Goal: Information Seeking & Learning: Check status

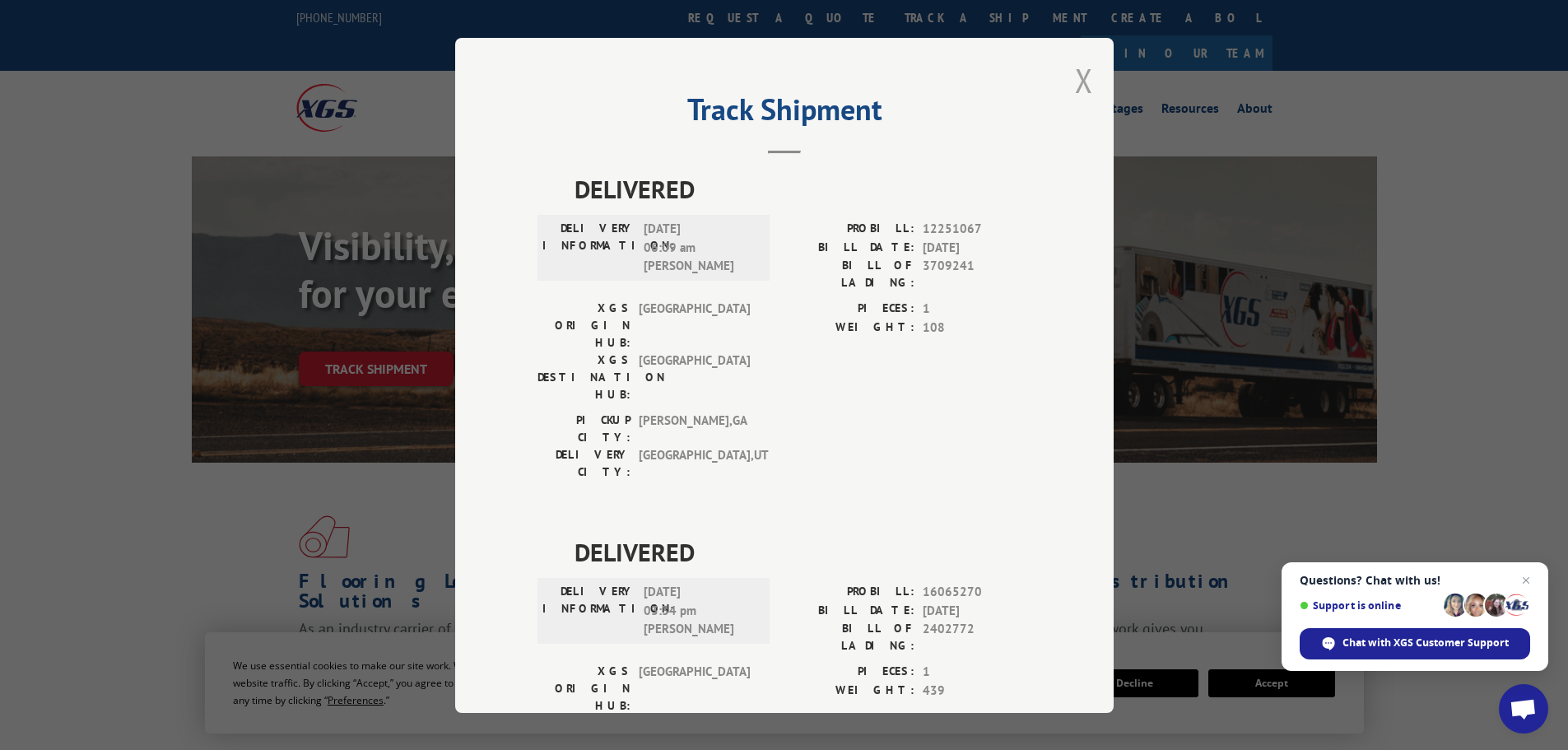
click at [1075, 83] on button "Close modal" at bounding box center [1084, 80] width 18 height 43
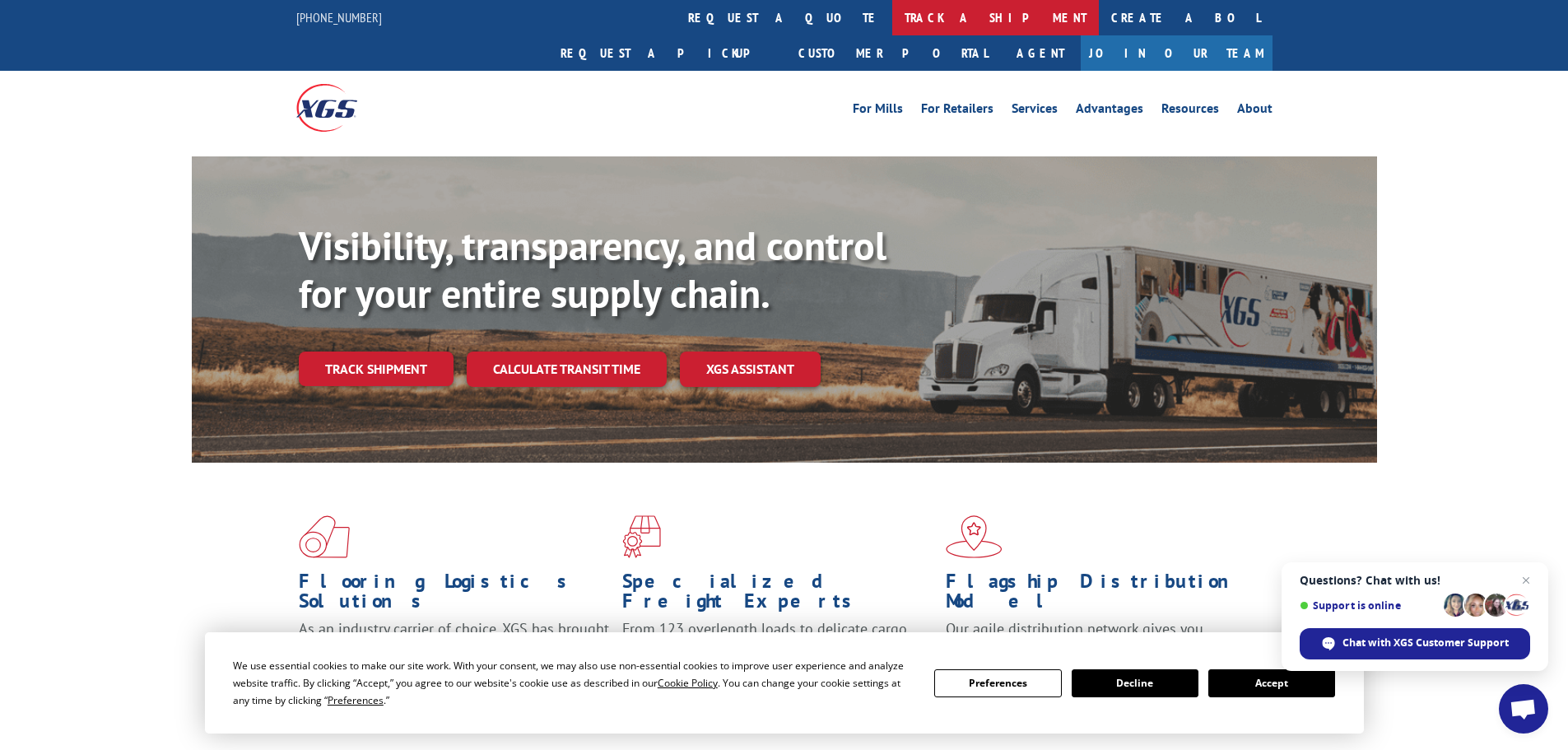
click at [893, 12] on link "track a shipment" at bounding box center [996, 18] width 207 height 36
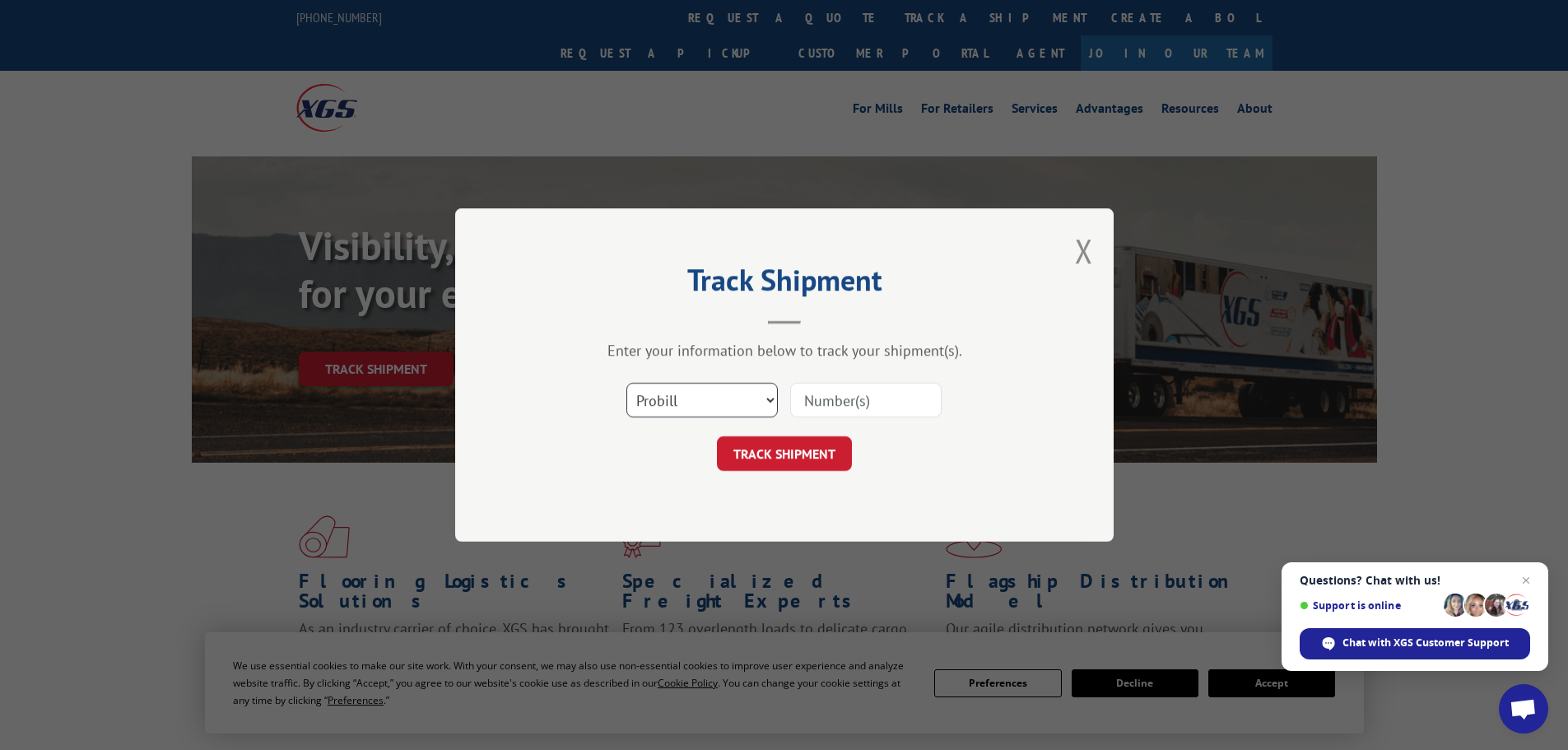
click at [703, 405] on select "Select category... Probill BOL PO" at bounding box center [701, 400] width 151 height 35
select select "po"
click at [626, 383] on select "Select category... Probill BOL PO" at bounding box center [701, 400] width 151 height 35
click at [835, 394] on input at bounding box center [866, 400] width 151 height 35
paste input "15519934"
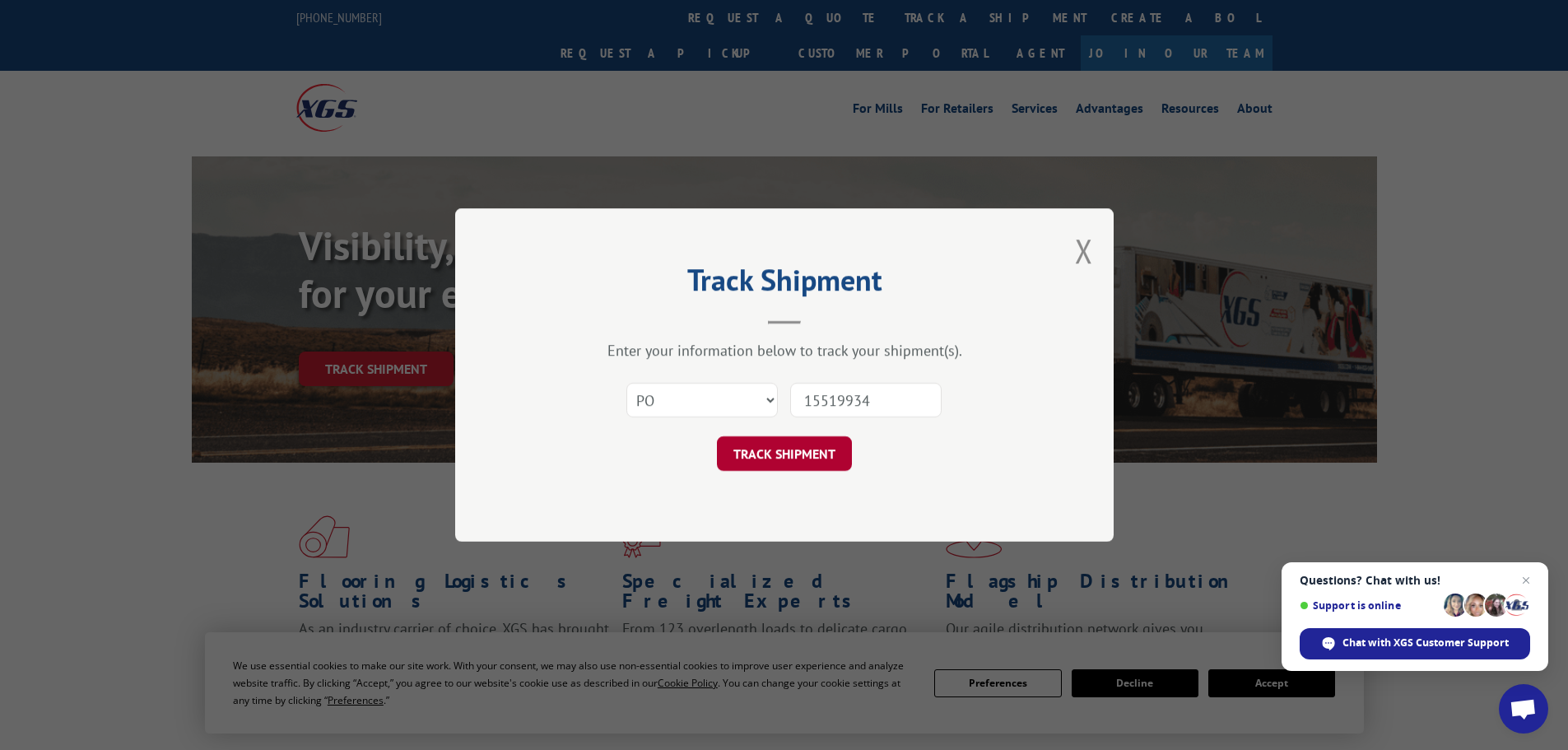
type input "15519934"
click at [817, 458] on button "TRACK SHIPMENT" at bounding box center [785, 453] width 135 height 35
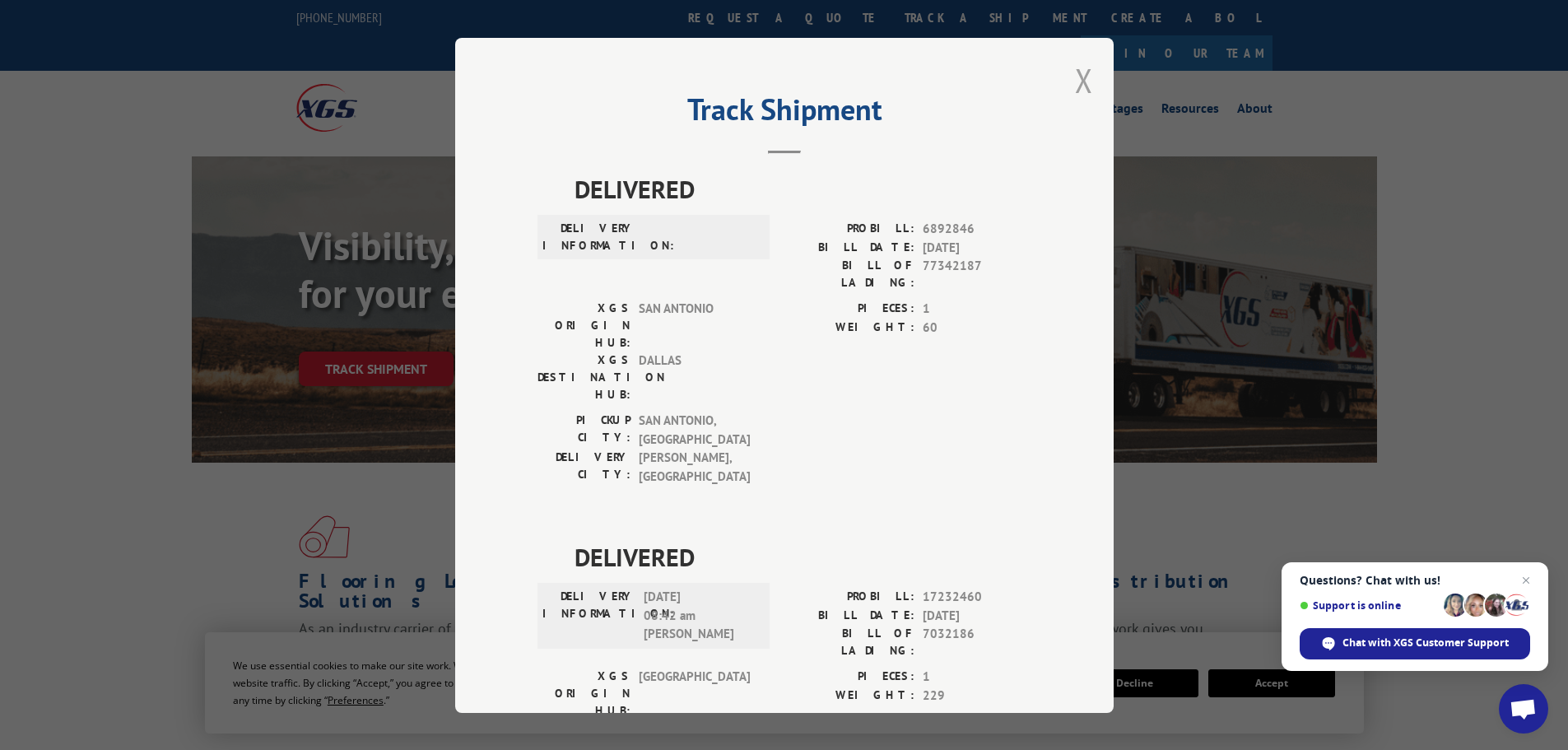
click at [1075, 72] on button "Close modal" at bounding box center [1084, 80] width 18 height 43
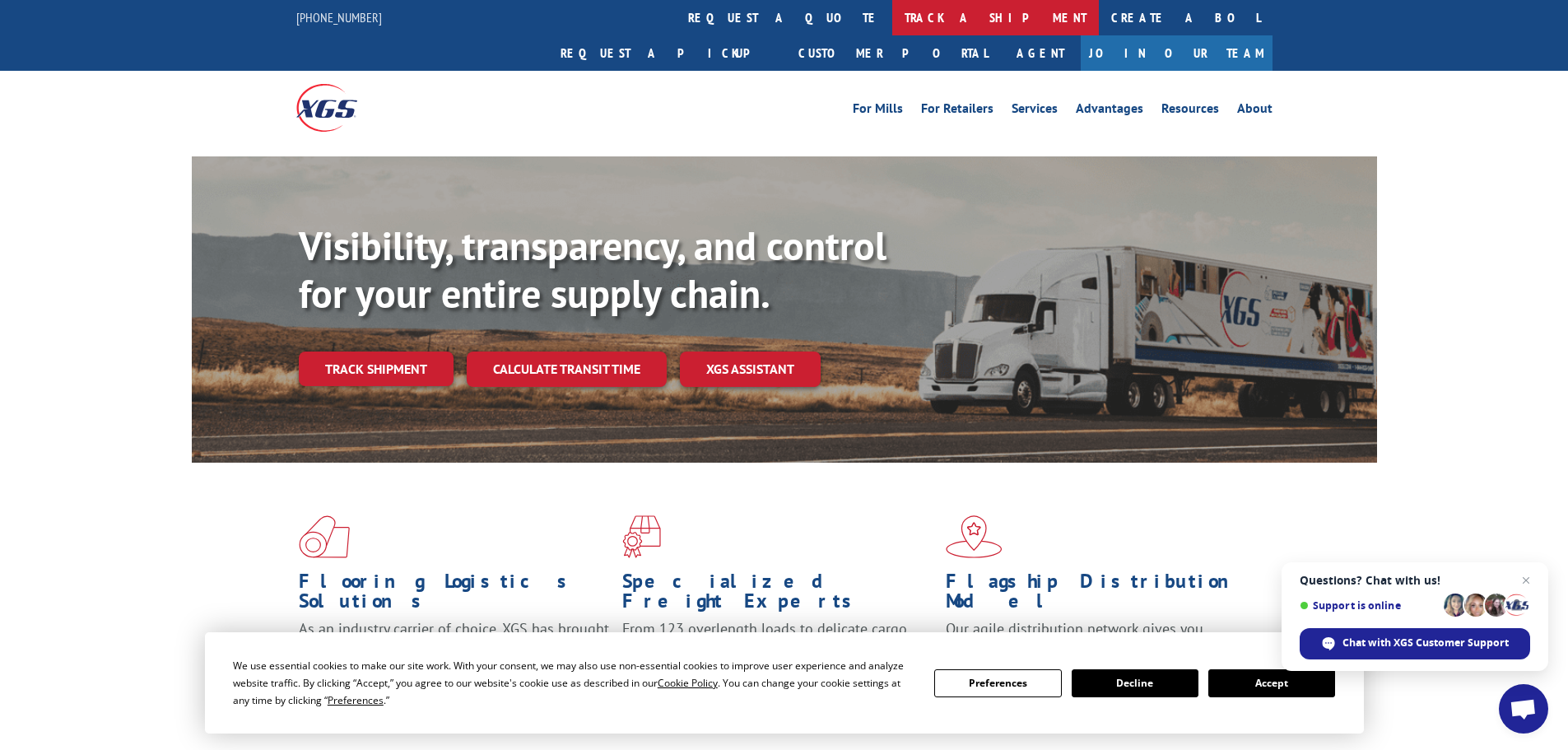
click at [893, 23] on link "track a shipment" at bounding box center [996, 18] width 207 height 36
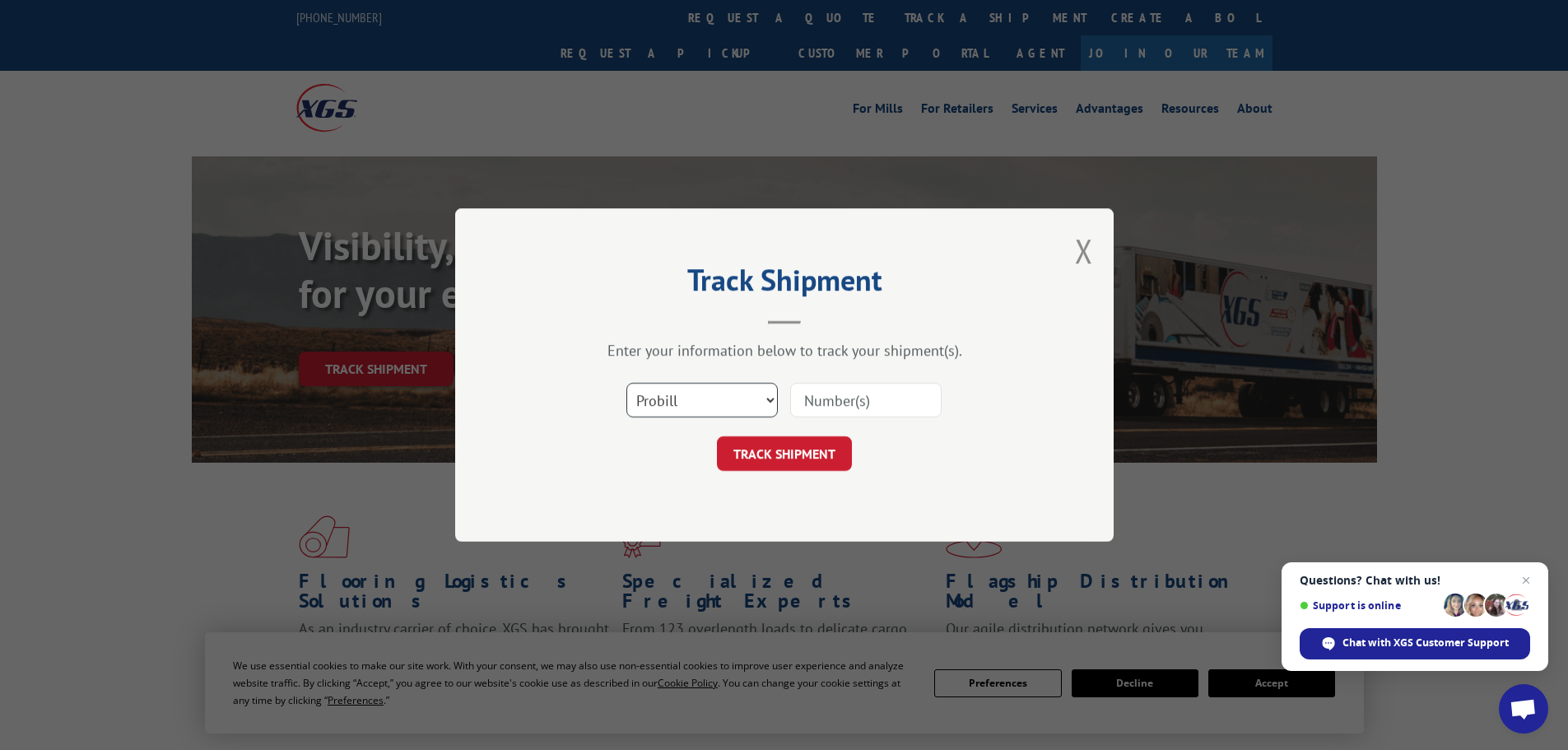
click at [676, 404] on select "Select category... Probill BOL PO" at bounding box center [701, 400] width 151 height 35
select select "po"
click at [626, 383] on select "Select category... Probill BOL PO" at bounding box center [701, 400] width 151 height 35
click at [874, 398] on input at bounding box center [866, 400] width 151 height 35
paste input "15519853"
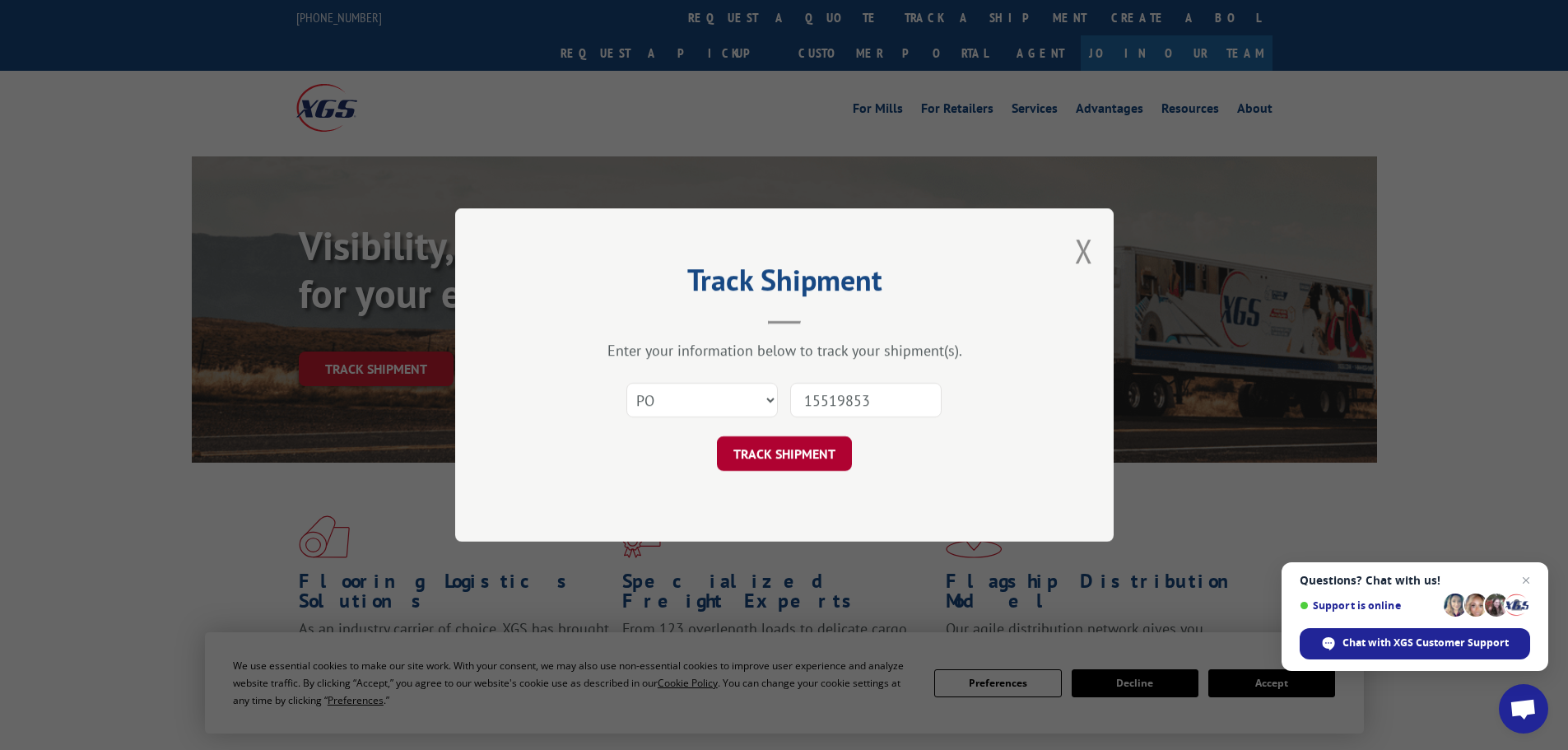
type input "15519853"
click at [825, 461] on button "TRACK SHIPMENT" at bounding box center [785, 453] width 135 height 35
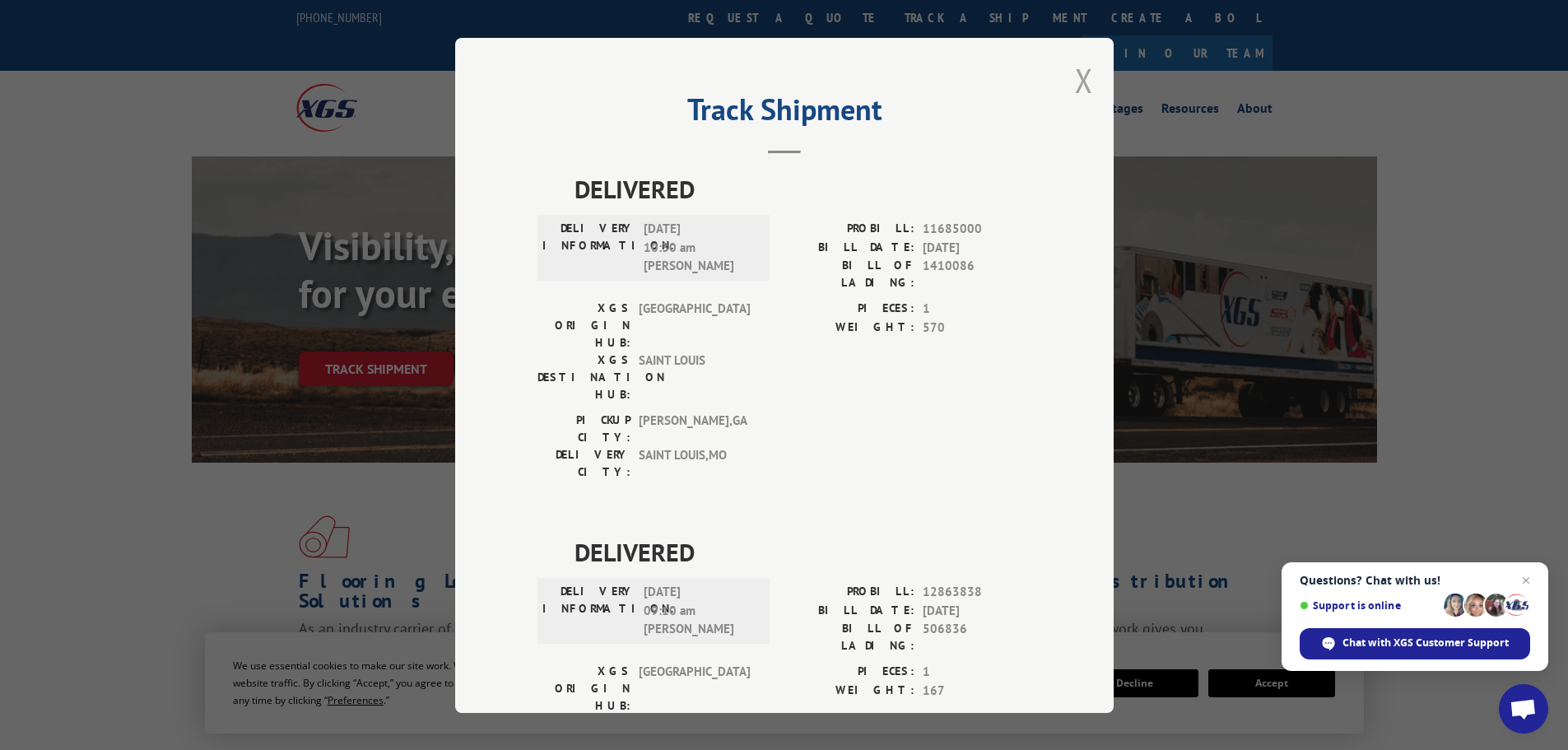
click at [1075, 84] on button "Close modal" at bounding box center [1084, 80] width 18 height 43
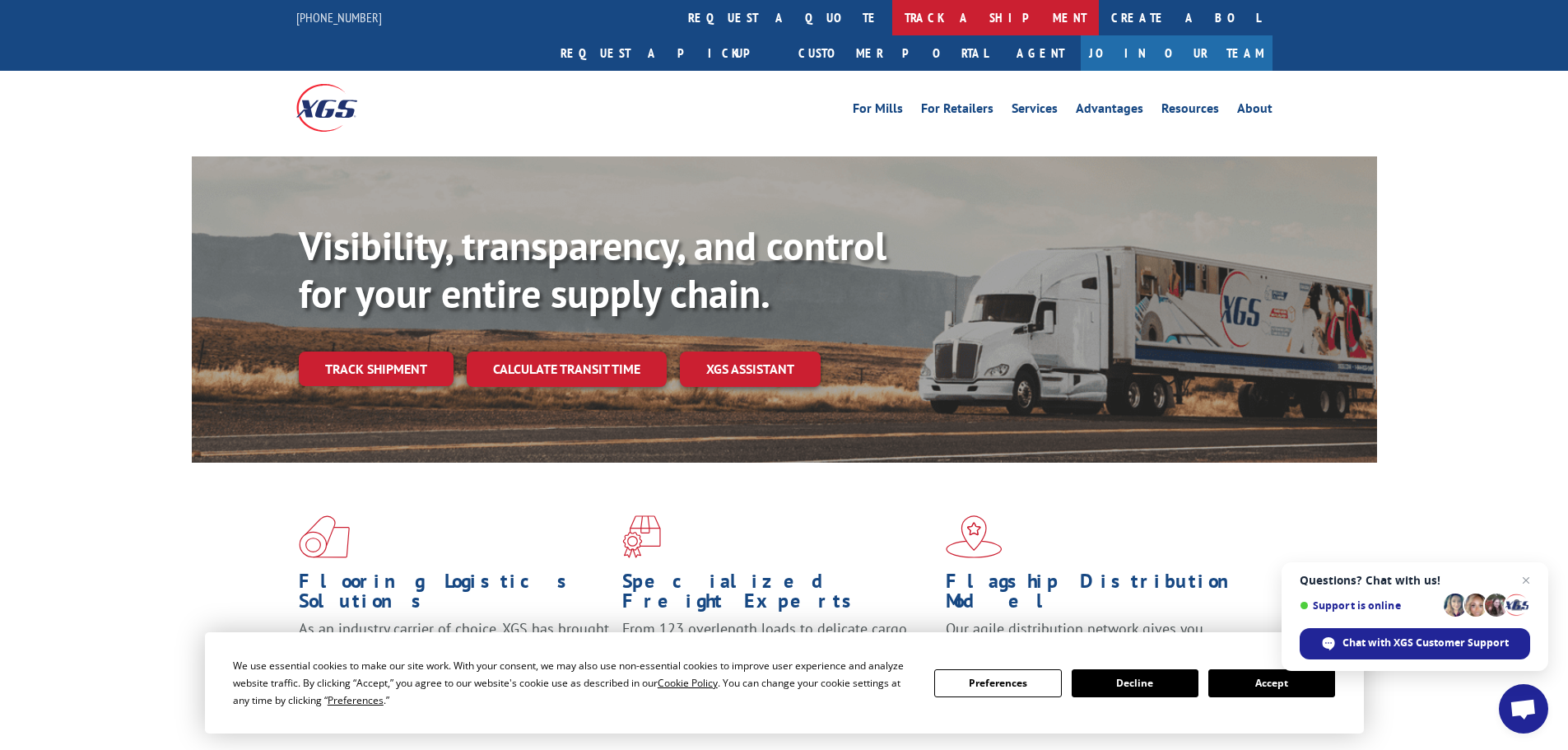
click at [893, 11] on link "track a shipment" at bounding box center [996, 18] width 207 height 36
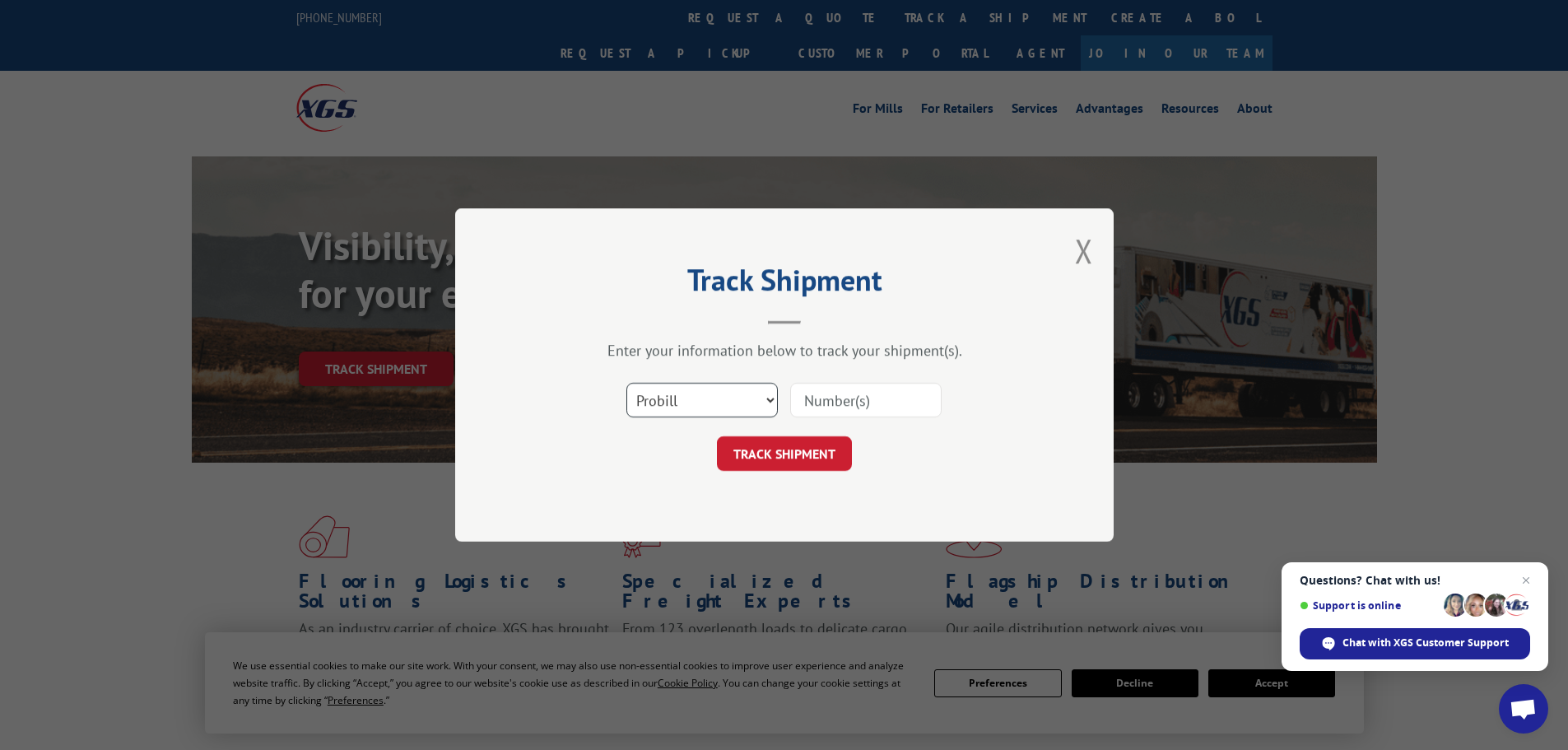
click at [734, 391] on select "Select category... Probill BOL PO" at bounding box center [701, 400] width 151 height 35
select select "po"
click at [626, 383] on select "Select category... Probill BOL PO" at bounding box center [701, 400] width 151 height 35
click at [914, 398] on input at bounding box center [866, 400] width 151 height 35
paste input "15519935"
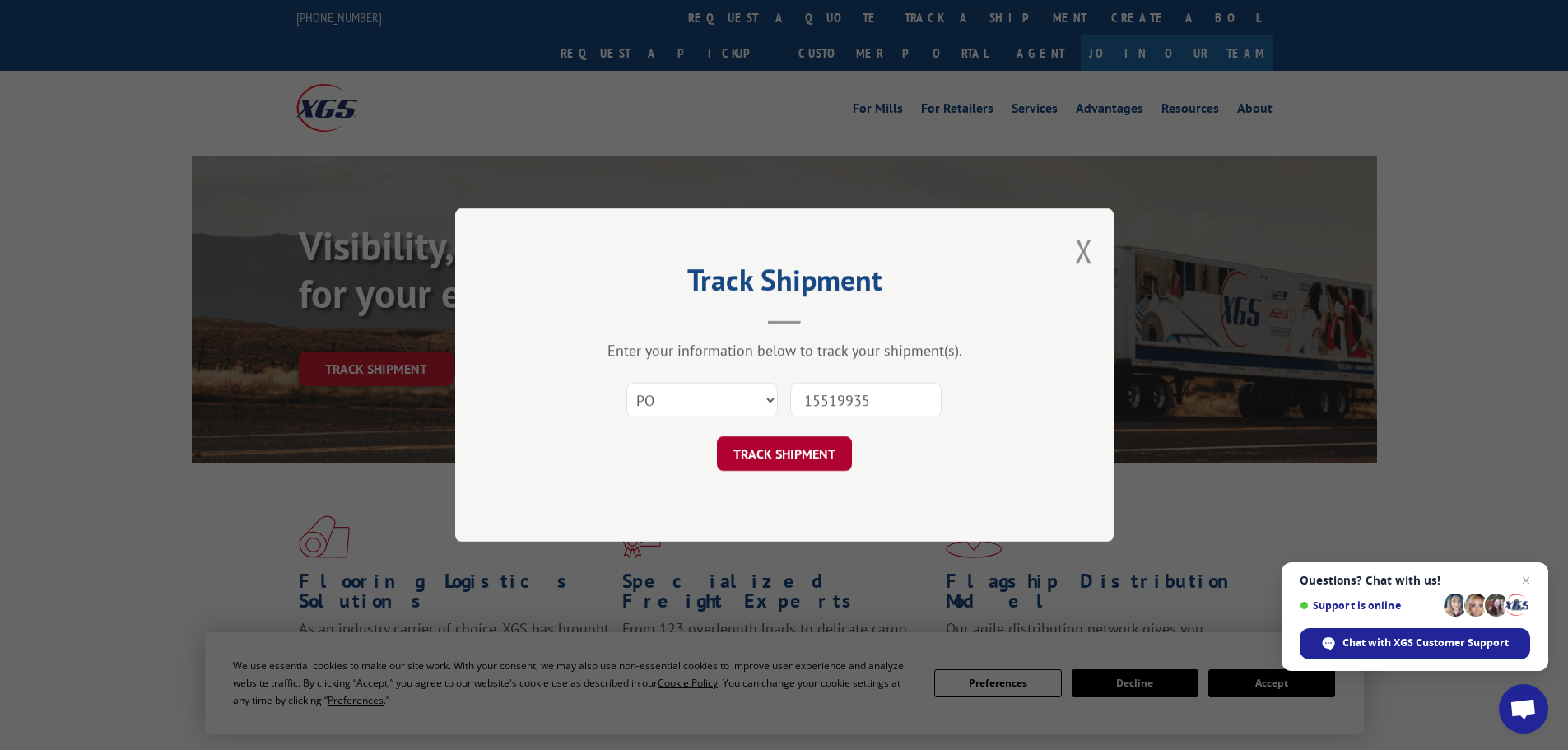
type input "15519935"
click at [846, 451] on button "TRACK SHIPMENT" at bounding box center [785, 453] width 135 height 35
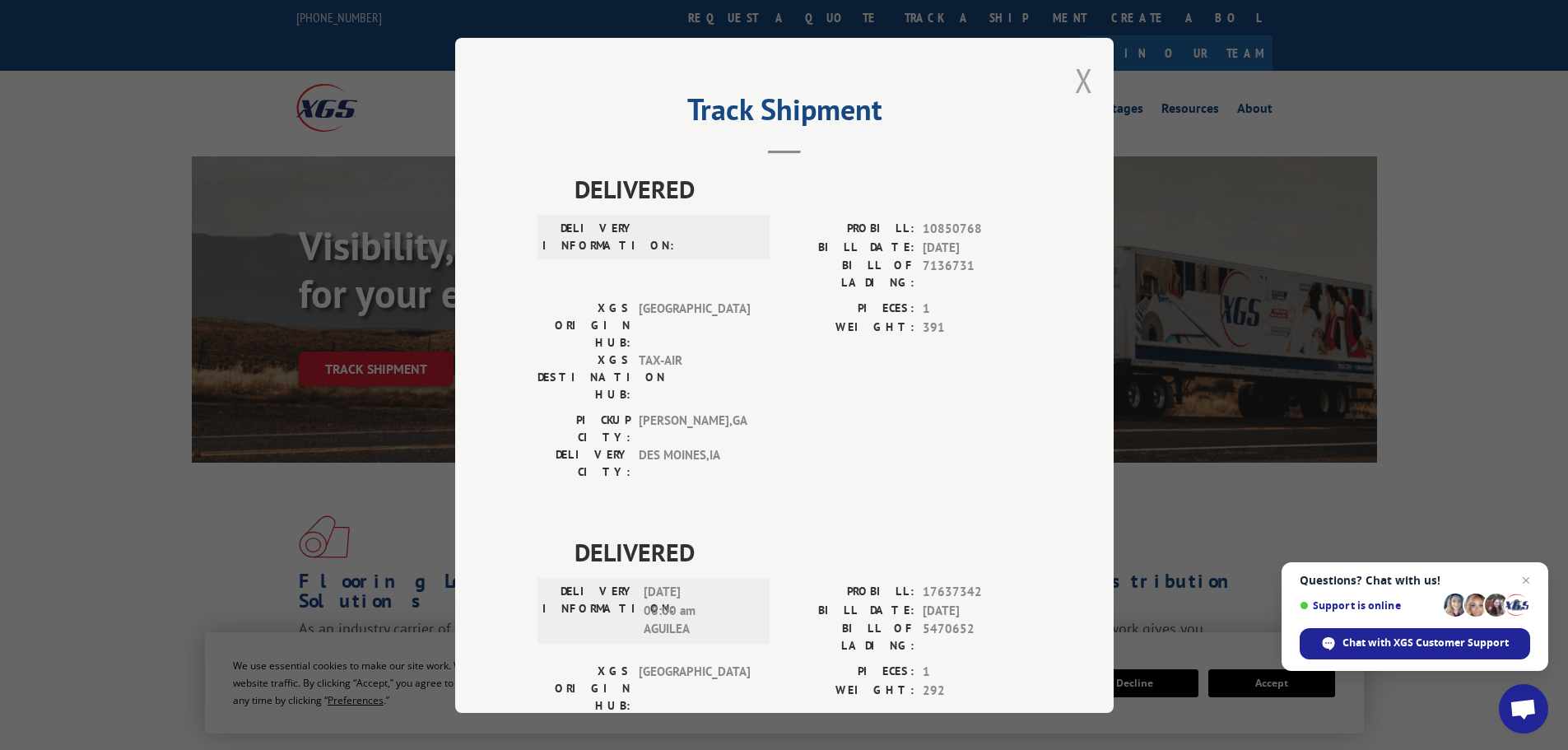
click at [1079, 77] on button "Close modal" at bounding box center [1084, 80] width 18 height 43
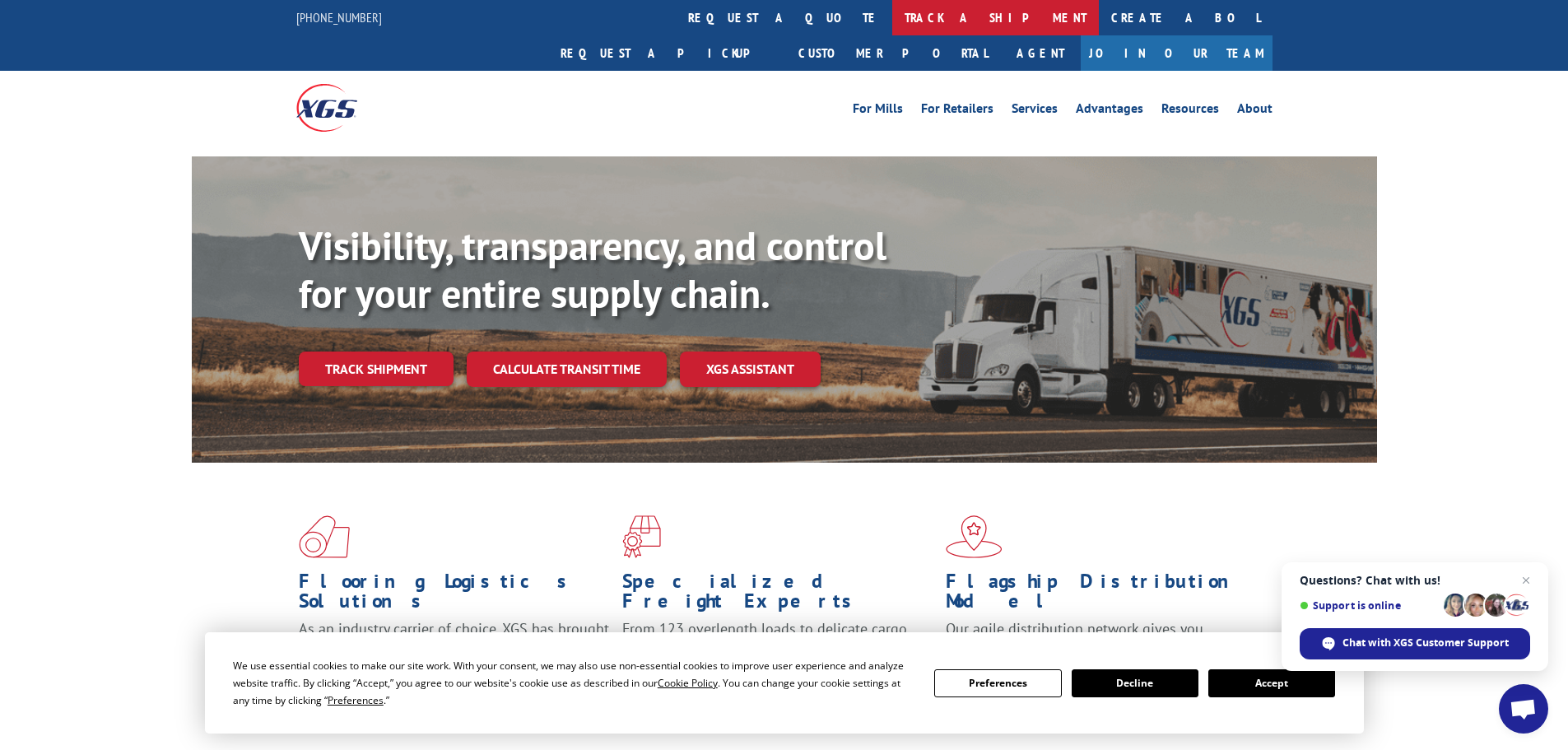
click at [893, 10] on link "track a shipment" at bounding box center [996, 18] width 207 height 36
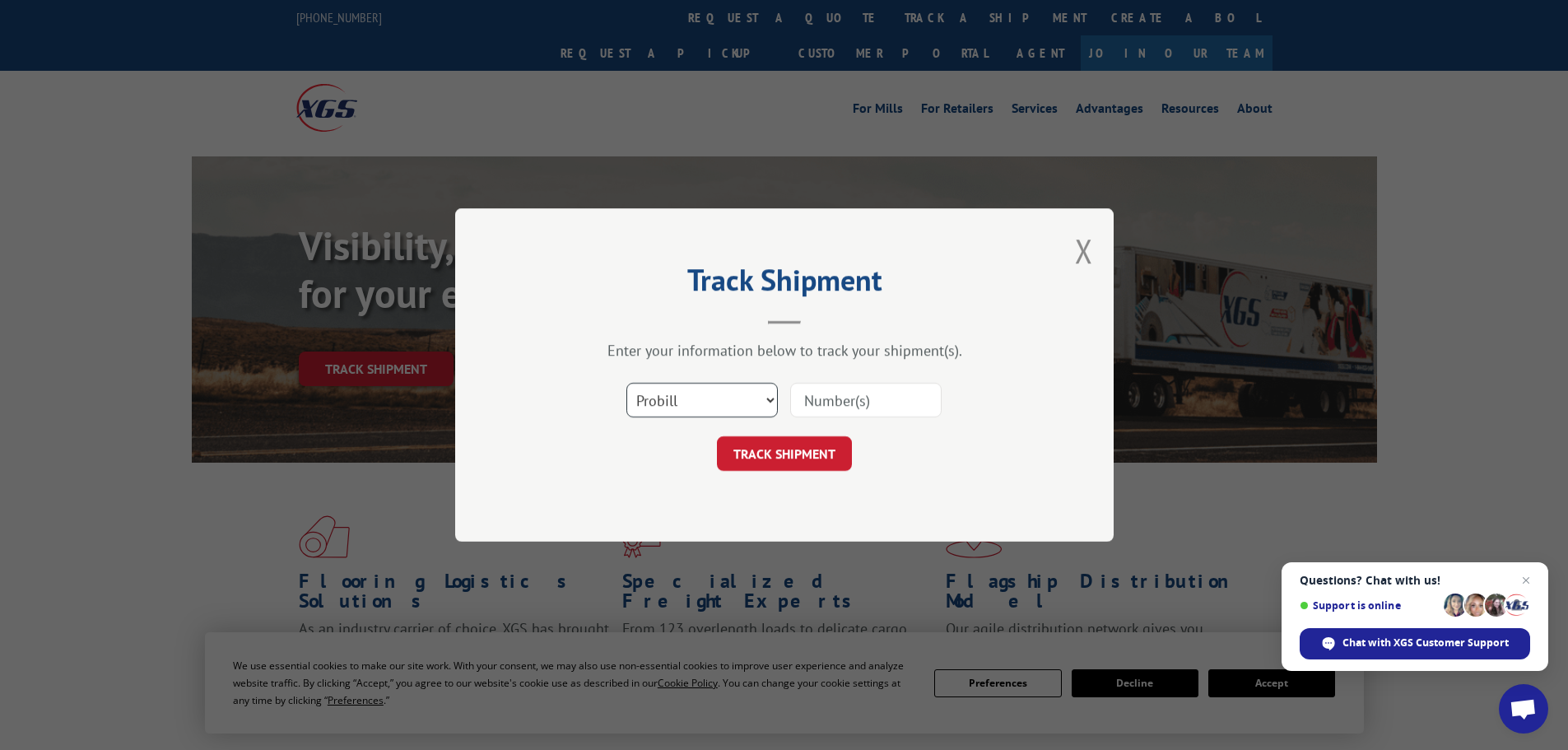
click at [733, 398] on select "Select category... Probill BOL PO" at bounding box center [701, 400] width 151 height 35
select select "po"
click at [626, 383] on select "Select category... Probill BOL PO" at bounding box center [701, 400] width 151 height 35
click at [897, 410] on input at bounding box center [866, 400] width 151 height 35
paste input "15519996"
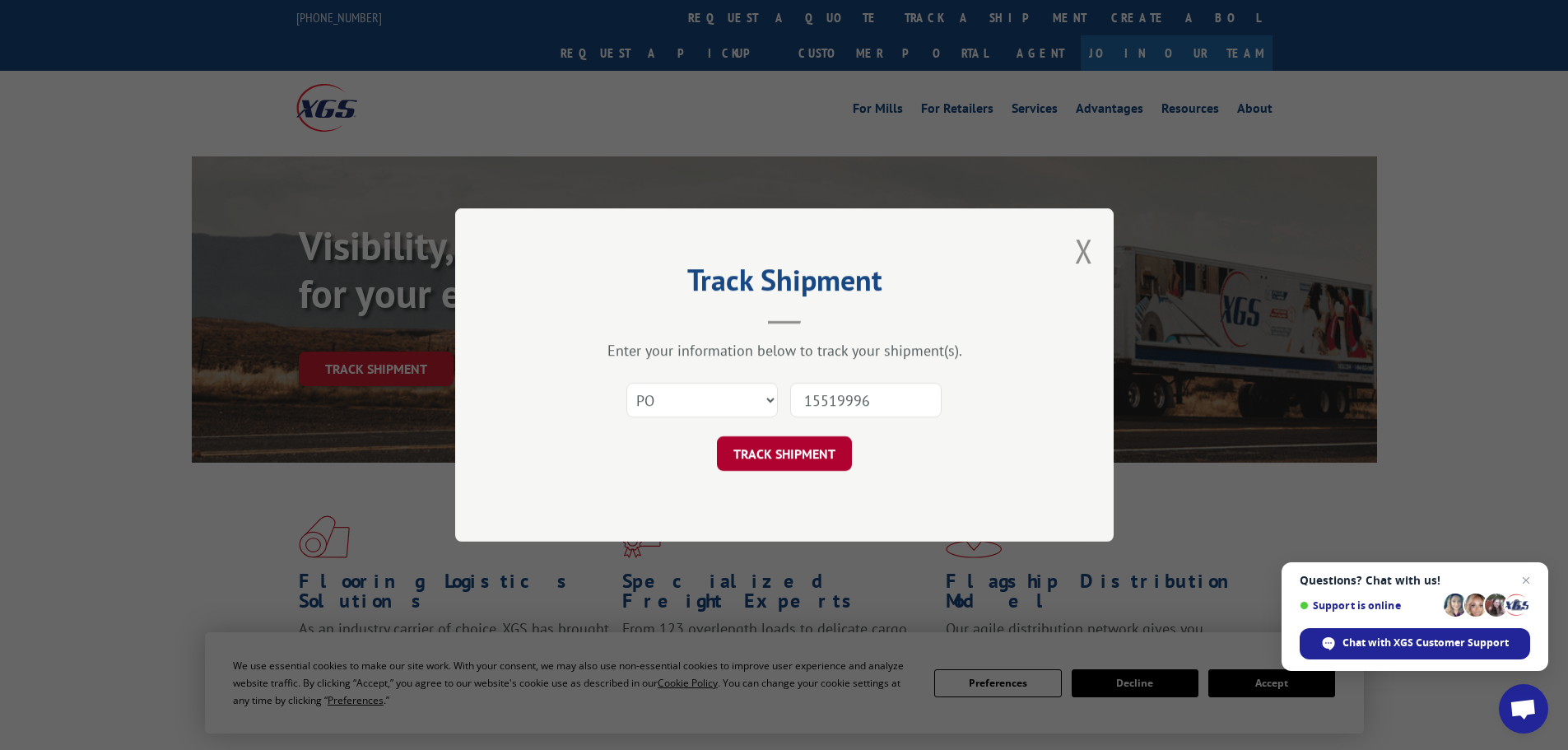
type input "15519996"
click at [827, 455] on button "TRACK SHIPMENT" at bounding box center [785, 453] width 135 height 35
